Goal: Information Seeking & Learning: Learn about a topic

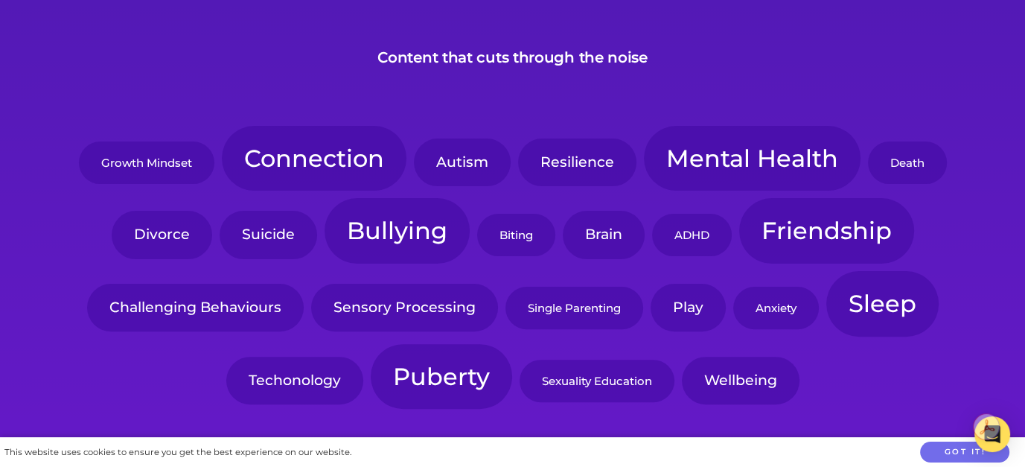
scroll to position [372, 0]
click at [414, 234] on link "Bullying" at bounding box center [397, 230] width 145 height 66
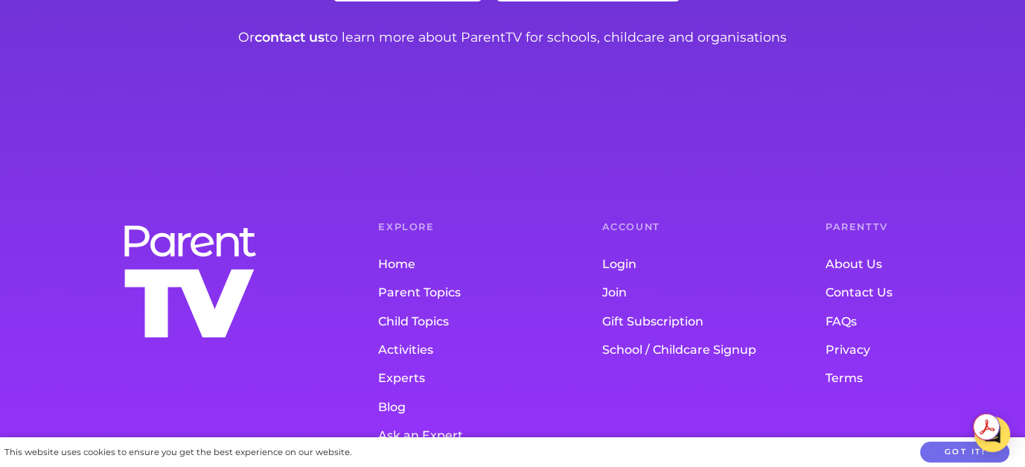
scroll to position [3000, 0]
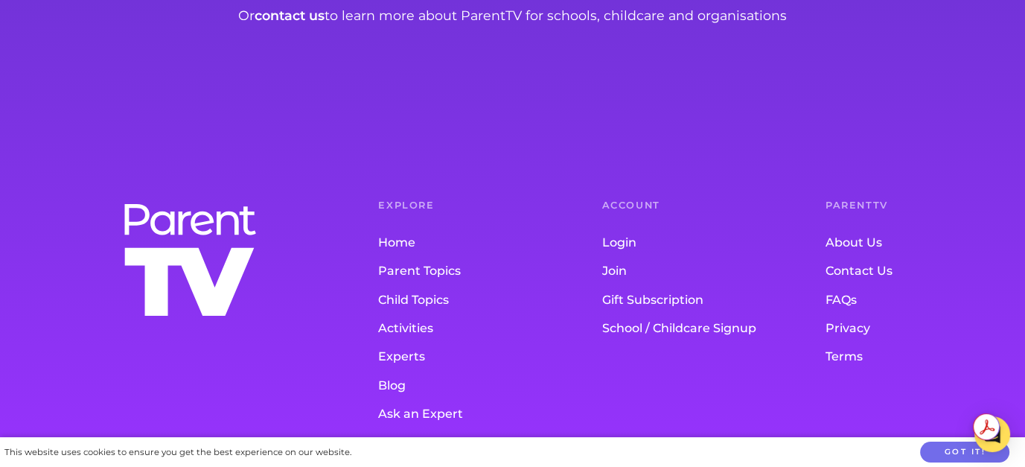
click at [403, 257] on link "Parent Topics" at bounding box center [460, 271] width 164 height 28
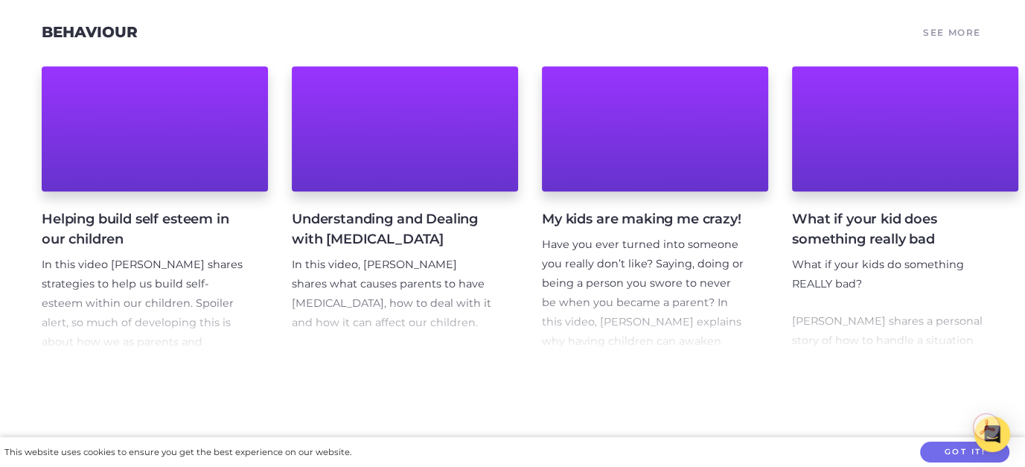
scroll to position [1564, 0]
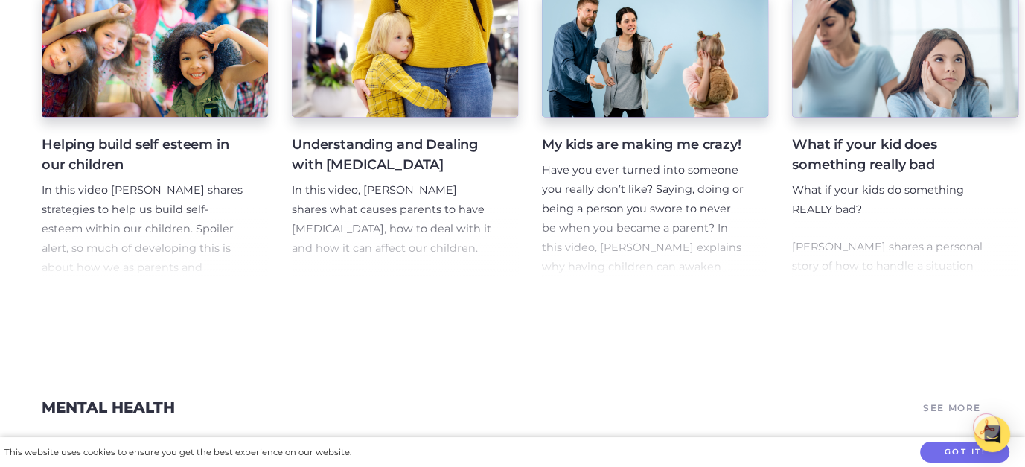
click at [374, 165] on h4 "Understanding and Dealing with [MEDICAL_DATA]" at bounding box center [393, 155] width 203 height 40
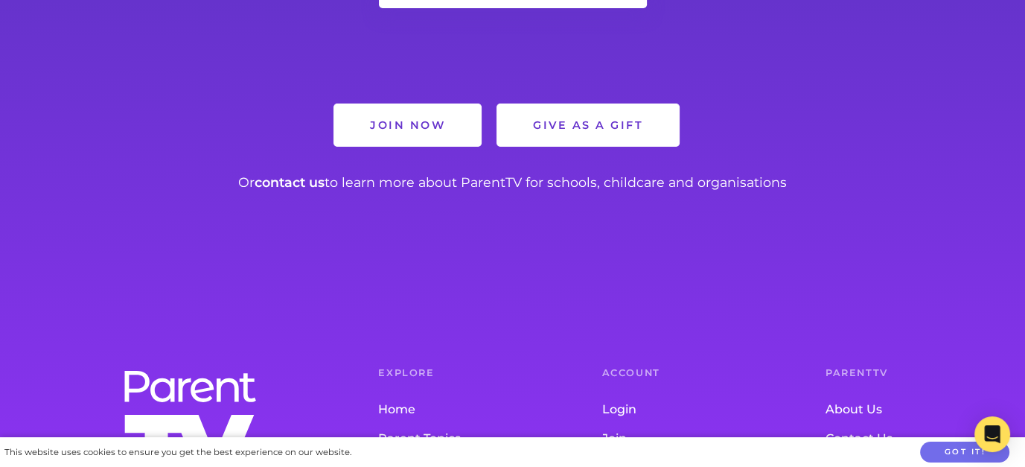
scroll to position [1825, 0]
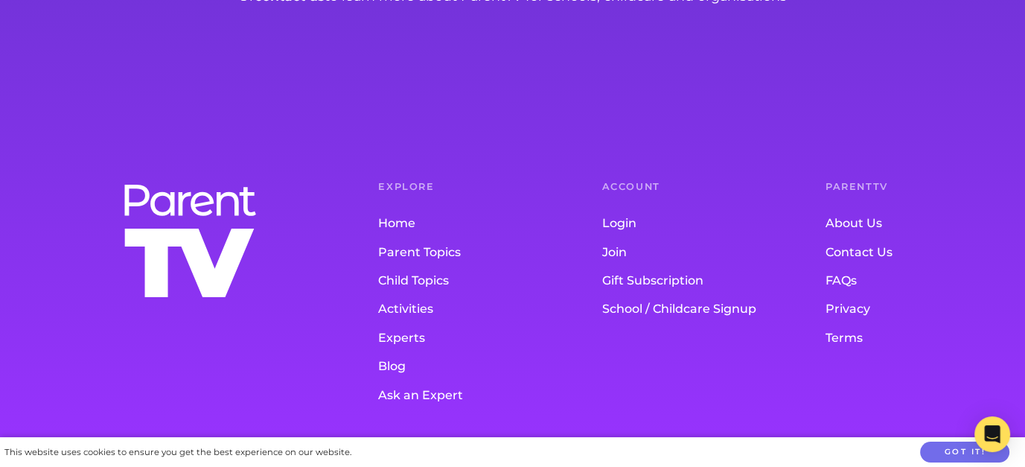
click at [441, 252] on link "Parent Topics" at bounding box center [460, 252] width 164 height 28
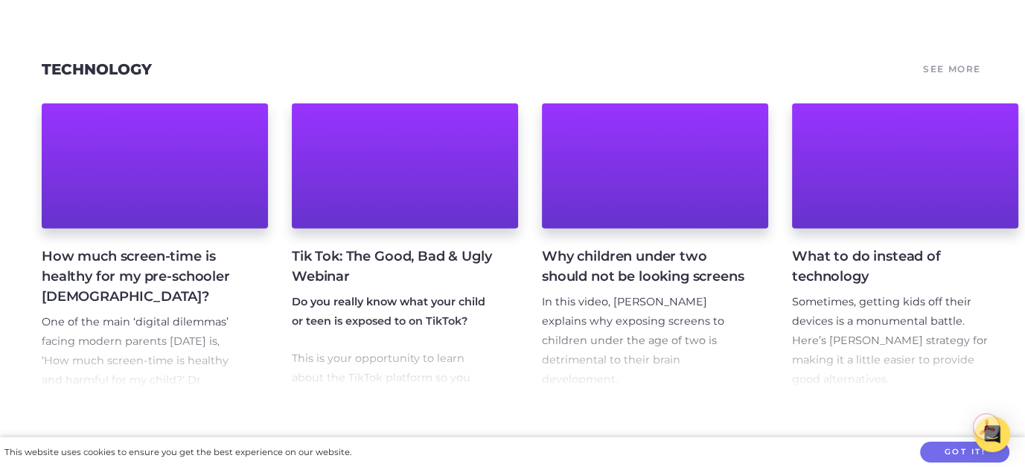
scroll to position [4096, 0]
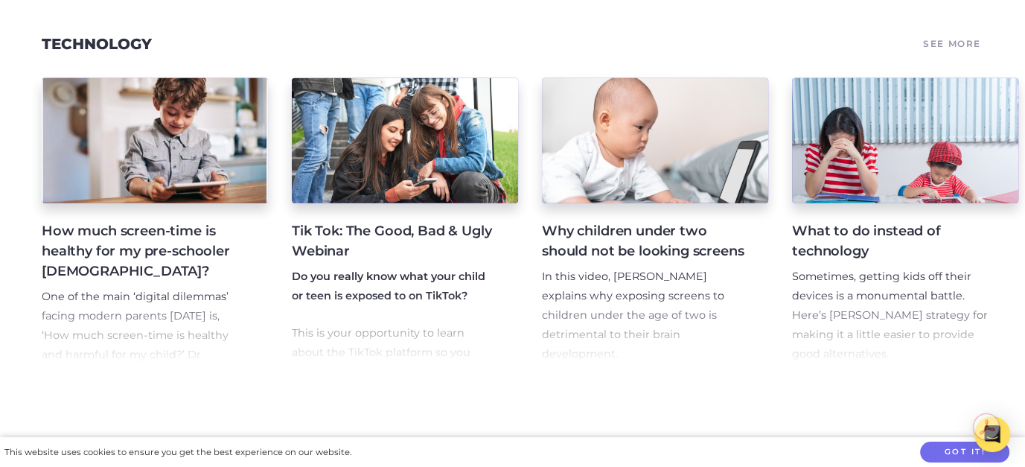
click at [137, 282] on h4 "How much screen-time is healthy for my pre-schooler 2-5 years old?" at bounding box center [143, 251] width 203 height 60
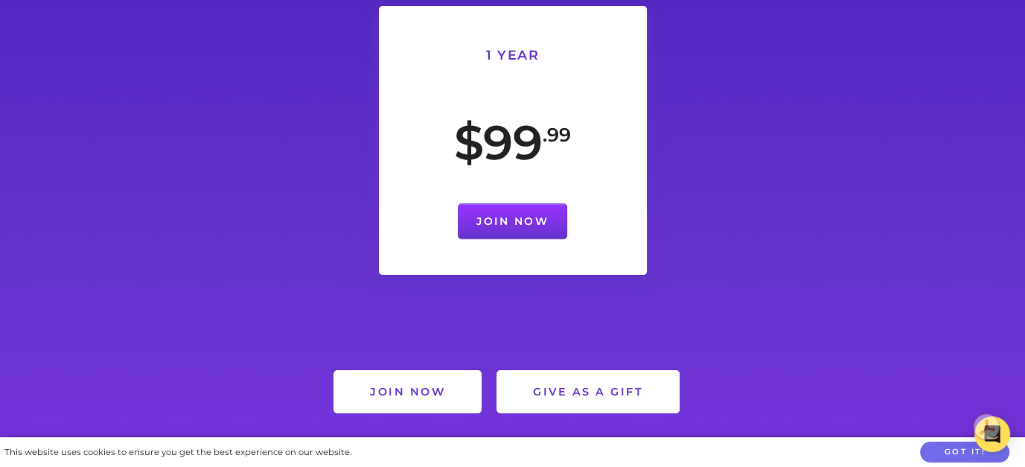
scroll to position [1638, 0]
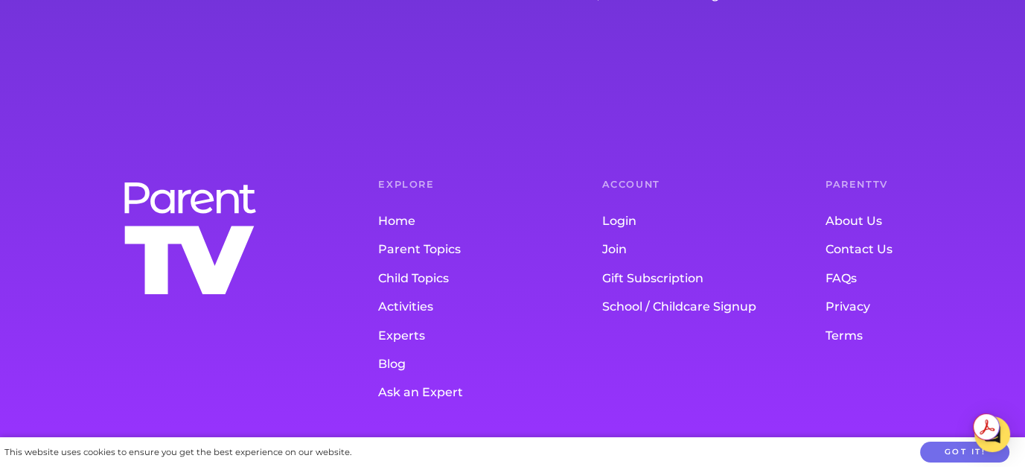
scroll to position [17426, 0]
click at [418, 337] on link "Experts" at bounding box center [460, 336] width 164 height 28
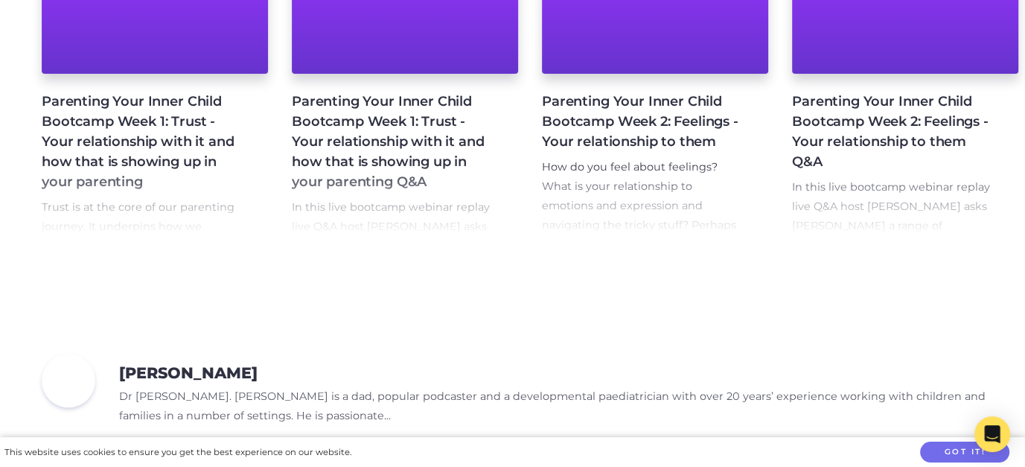
scroll to position [1489, 0]
